Goal: Information Seeking & Learning: Learn about a topic

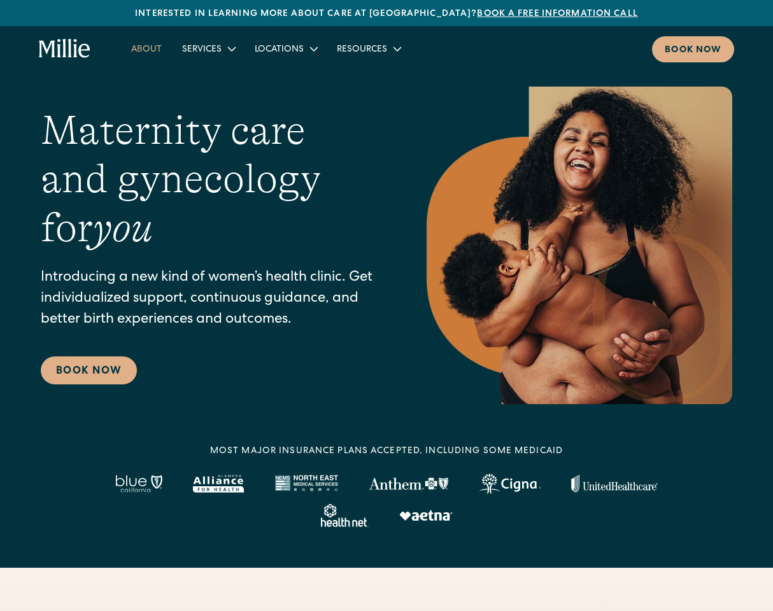
click at [151, 47] on link "About" at bounding box center [146, 48] width 51 height 21
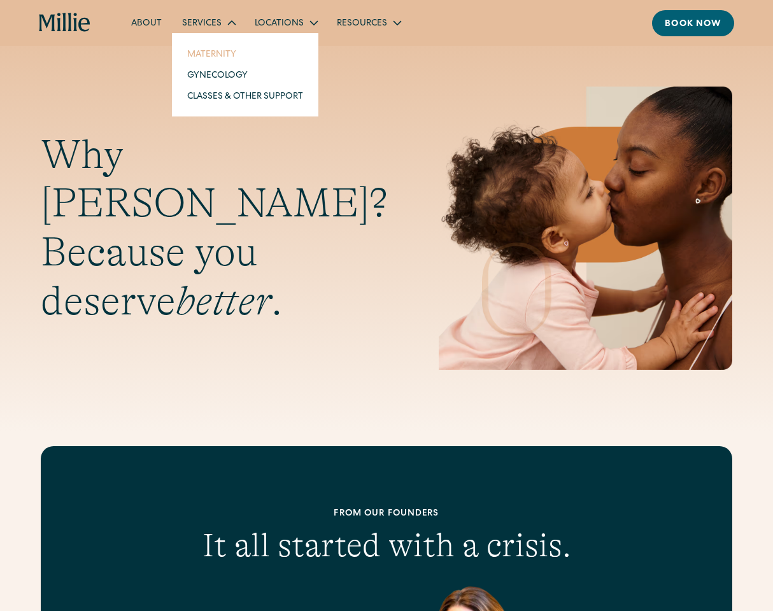
click at [208, 55] on link "Maternity" at bounding box center [245, 53] width 136 height 21
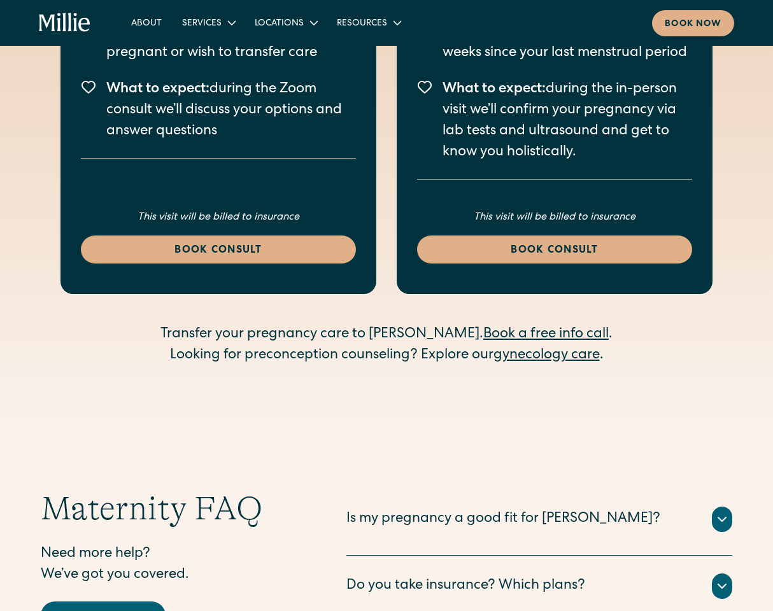
scroll to position [3628, 0]
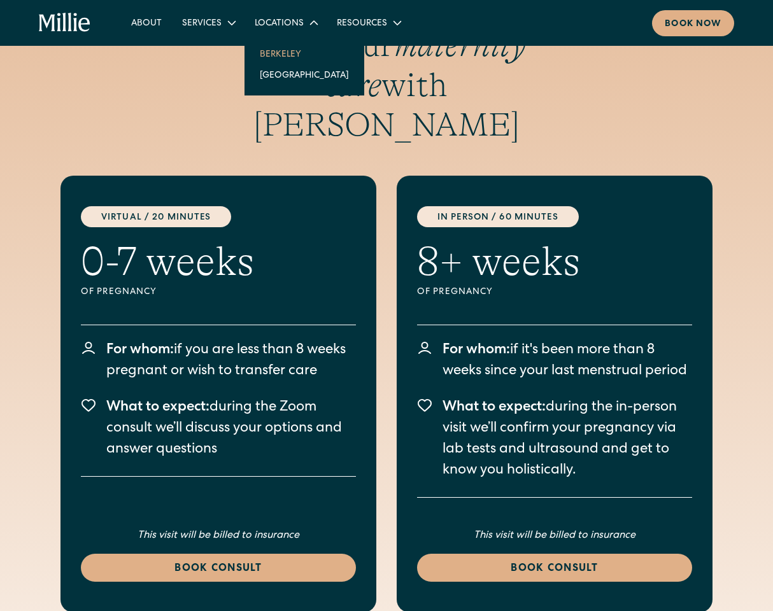
click at [280, 50] on link "Berkeley" at bounding box center [303, 53] width 109 height 21
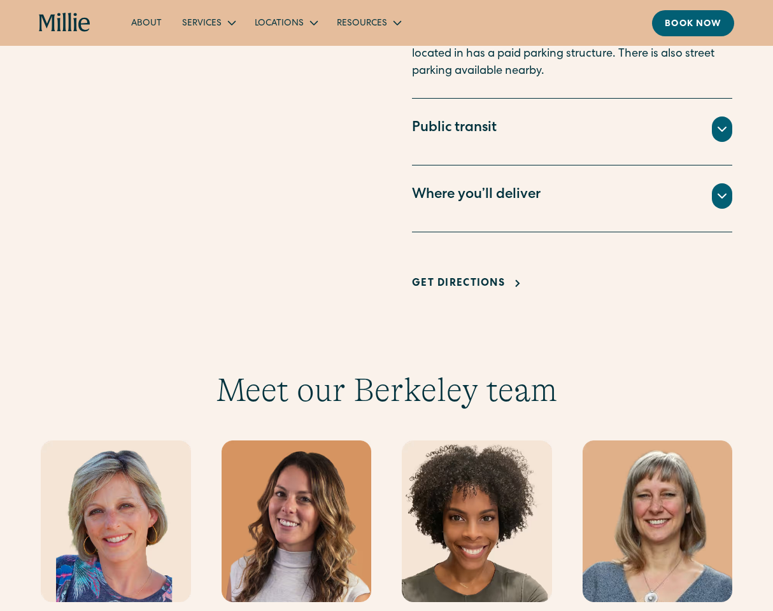
scroll to position [1146, 0]
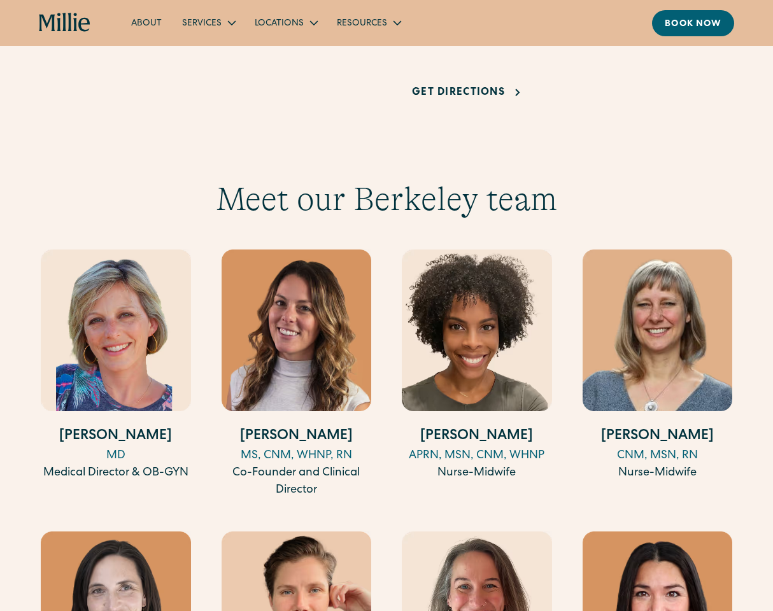
click at [109, 321] on img at bounding box center [116, 330] width 150 height 162
